Goal: Check status: Check status

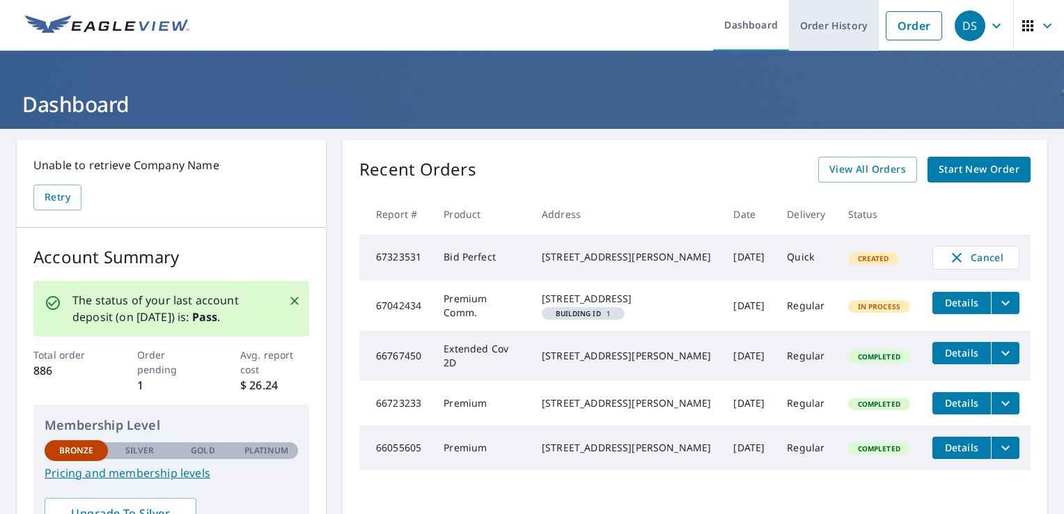
click at [813, 18] on link "Order History" at bounding box center [834, 25] width 90 height 51
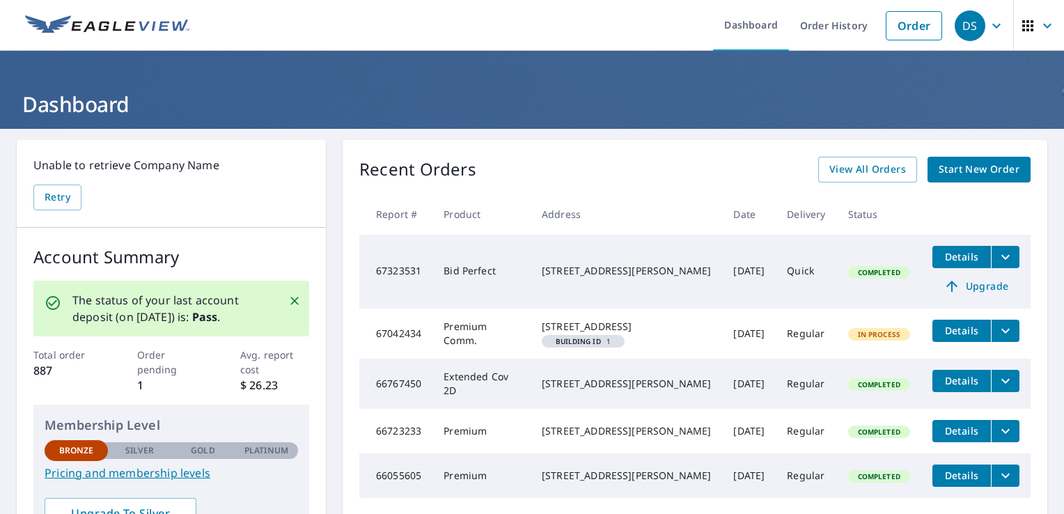
click at [755, 293] on td "[DATE]" at bounding box center [749, 272] width 54 height 74
click at [605, 267] on div "[STREET_ADDRESS][PERSON_NAME]" at bounding box center [626, 271] width 169 height 14
drag, startPoint x: 605, startPoint y: 267, endPoint x: 688, endPoint y: 280, distance: 83.9
click at [722, 280] on td "[DATE]" at bounding box center [749, 272] width 54 height 74
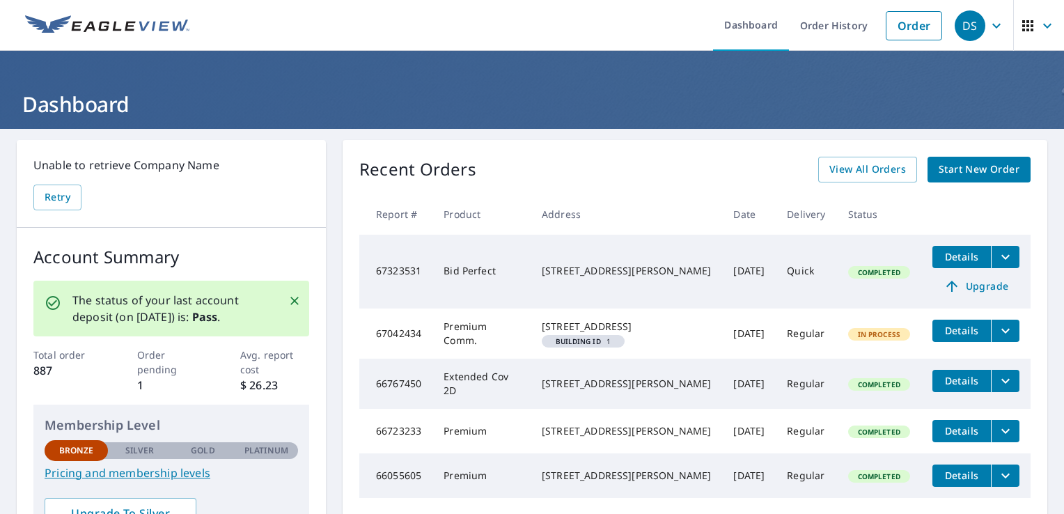
click at [1000, 258] on button "filesDropdownBtn-67323531" at bounding box center [1005, 257] width 29 height 22
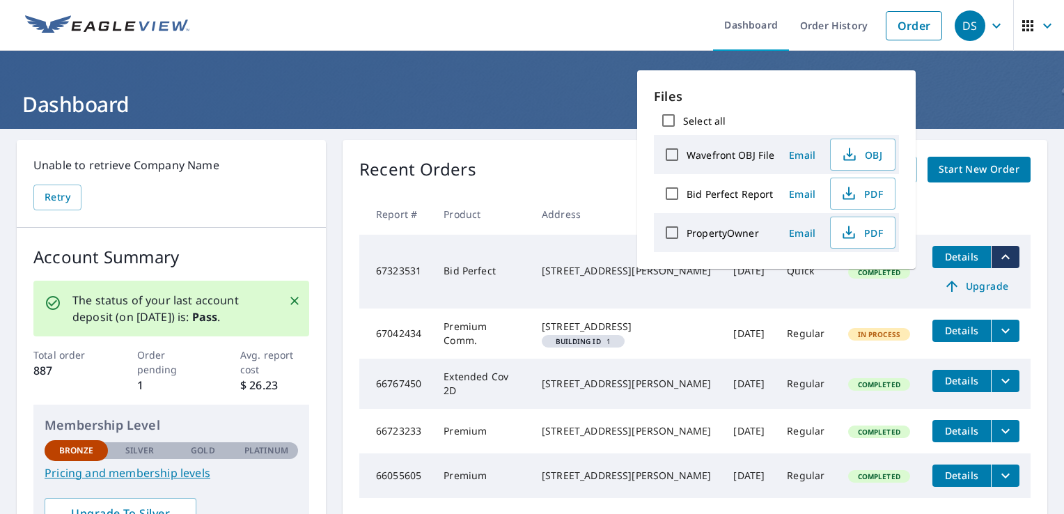
click at [741, 230] on label "PropertyOwner" at bounding box center [722, 232] width 72 height 13
click at [686, 230] on input "PropertyOwner" at bounding box center [671, 232] width 29 height 29
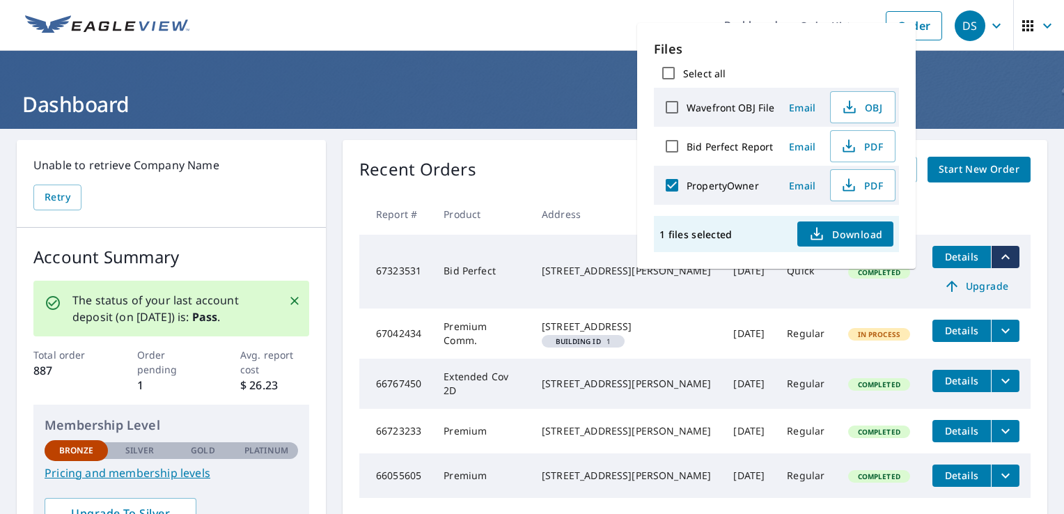
click at [700, 181] on label "PropertyOwner" at bounding box center [722, 185] width 72 height 13
click at [686, 181] on input "PropertyOwner" at bounding box center [671, 185] width 29 height 29
checkbox input "false"
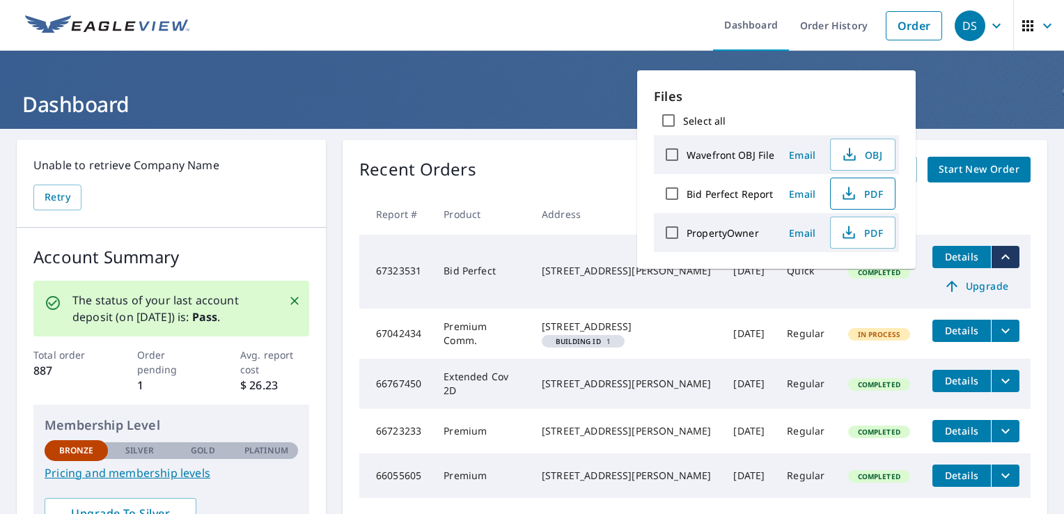
click at [870, 197] on span "PDF" at bounding box center [861, 193] width 45 height 17
